Goal: Task Accomplishment & Management: Manage account settings

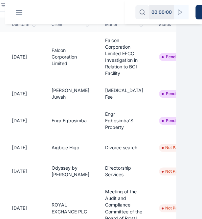
scroll to position [0, 71]
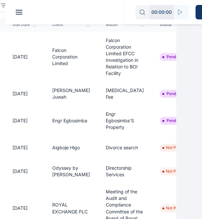
click at [98, 136] on td "Engr Egbosimba'S Property" at bounding box center [125, 120] width 54 height 30
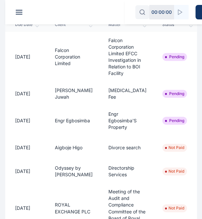
scroll to position [0, 0]
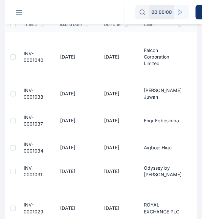
click at [12, 123] on div at bounding box center [13, 120] width 5 height 5
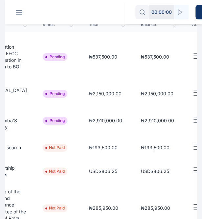
scroll to position [0, 31]
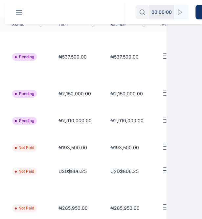
click at [162, 124] on icon "button" at bounding box center [166, 120] width 8 height 8
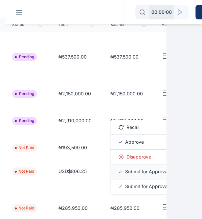
click at [129, 175] on span "Submit for Approval" at bounding box center [146, 171] width 43 height 7
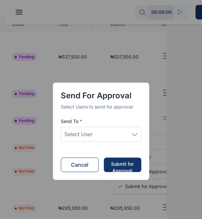
click at [139, 137] on div "Select User" at bounding box center [101, 133] width 80 height 15
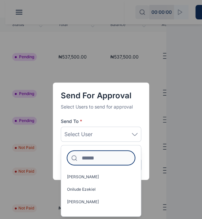
click at [100, 156] on input at bounding box center [101, 157] width 68 height 14
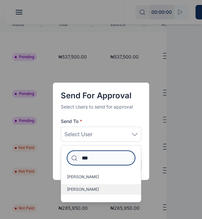
type input "***"
click at [88, 188] on span "Idigbe Elizabeth" at bounding box center [83, 189] width 32 height 5
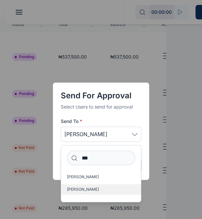
click at [88, 188] on span "Idigbe Elizabeth" at bounding box center [83, 189] width 32 height 5
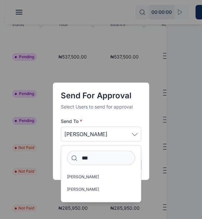
drag, startPoint x: 88, startPoint y: 188, endPoint x: 146, endPoint y: 166, distance: 62.6
click at [146, 166] on div "Send for Approval Select Users to send for approval Send To * Idigbe Elizabeth …" at bounding box center [101, 130] width 96 height 97
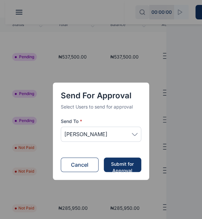
click at [122, 163] on div "Submit for Approval" at bounding box center [122, 167] width 25 height 13
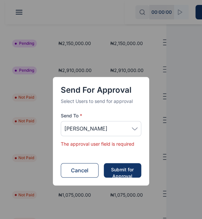
scroll to position [142, 0]
click at [138, 130] on div "Idigbe Elizabeth" at bounding box center [101, 128] width 80 height 15
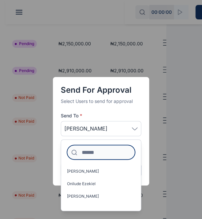
click at [108, 151] on input at bounding box center [101, 152] width 68 height 14
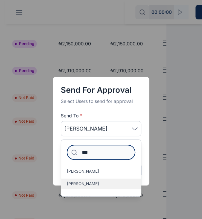
type input "***"
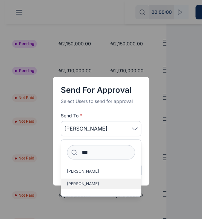
click at [102, 180] on label "Idigbe Elizabeth" at bounding box center [101, 183] width 80 height 11
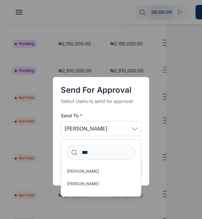
click at [143, 161] on div "Send for Approval Select Users to send for approval Send To * Idigbe Elizabeth …" at bounding box center [101, 131] width 96 height 108
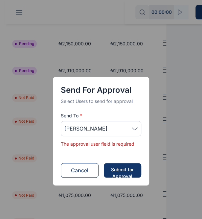
click at [121, 170] on div "Submit for Approval" at bounding box center [122, 172] width 25 height 13
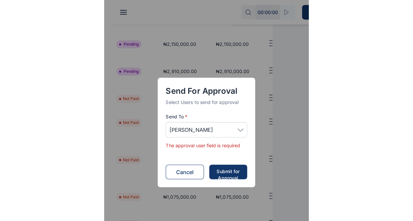
scroll to position [0, 0]
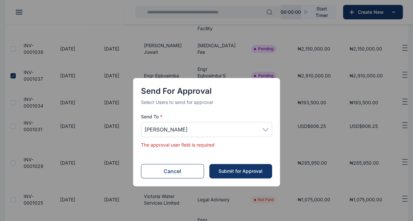
click at [174, 170] on button "Cancel" at bounding box center [172, 171] width 63 height 14
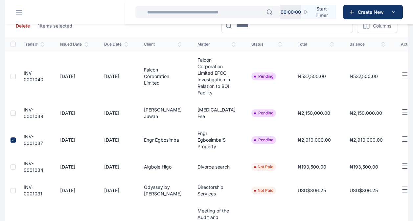
scroll to position [62, 0]
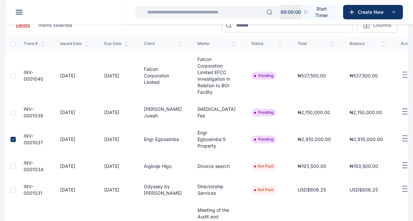
click at [207, 202] on td "USD$806.25" at bounding box center [316, 190] width 52 height 24
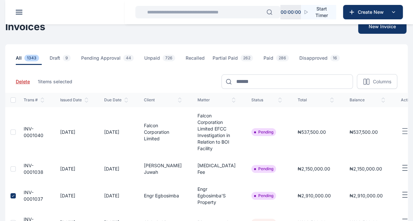
scroll to position [1, 0]
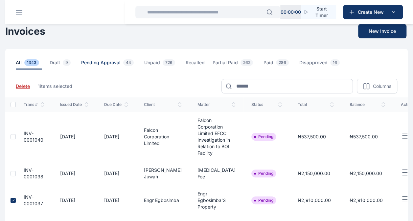
click at [92, 62] on span "Pending Approval 44" at bounding box center [108, 64] width 55 height 10
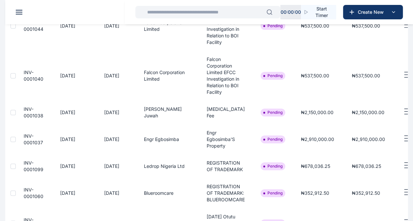
scroll to position [112, 0]
